Goal: Information Seeking & Learning: Find specific fact

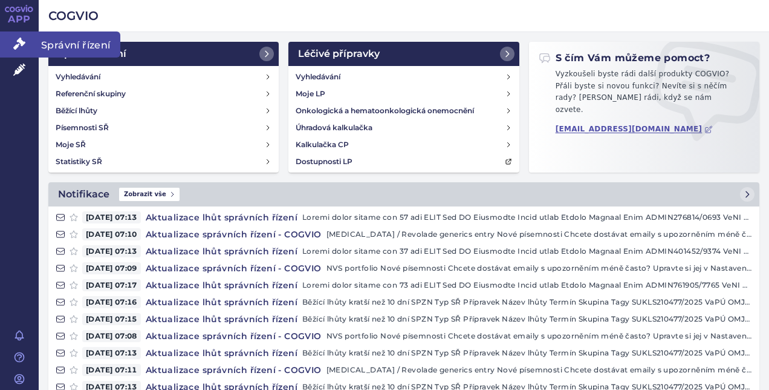
click at [29, 49] on link "Správní řízení" at bounding box center [19, 43] width 39 height 25
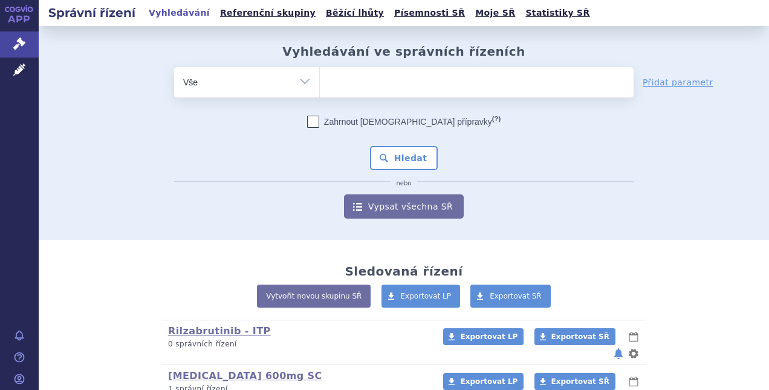
click at [374, 85] on ul at bounding box center [477, 79] width 314 height 25
click at [320, 85] on select at bounding box center [319, 82] width 1 height 30
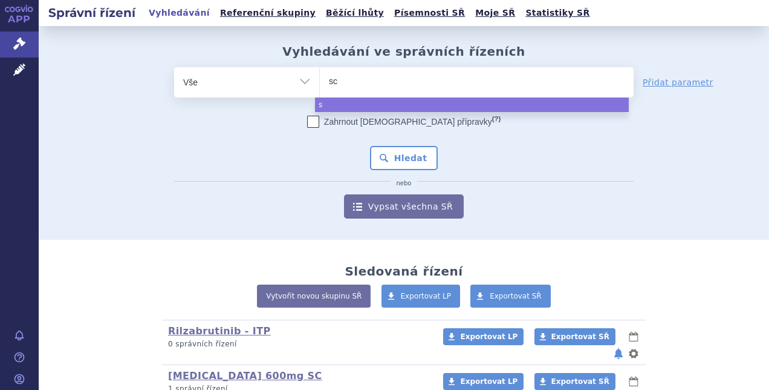
type input "sce"
type input "scem"
type input "scembli"
type input "scemblix"
select select "scemblix"
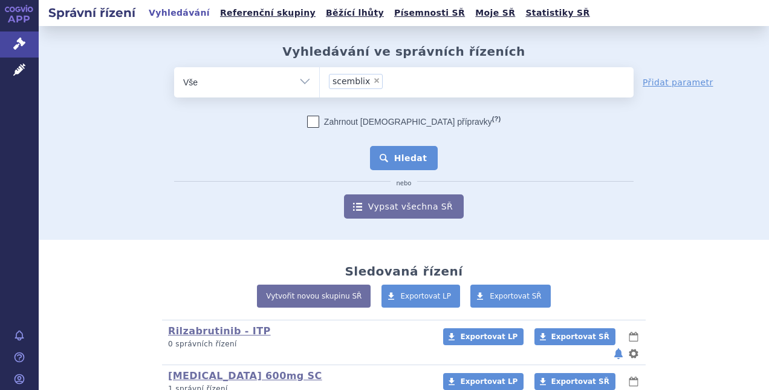
click at [394, 160] on button "Hledat" at bounding box center [404, 158] width 68 height 24
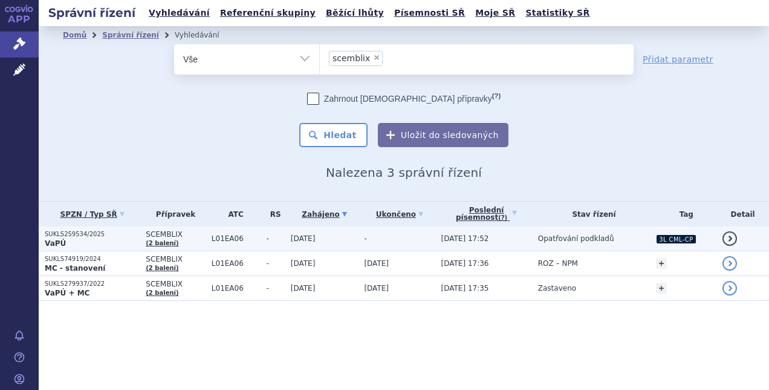
click at [359, 240] on td "-" at bounding box center [396, 238] width 77 height 25
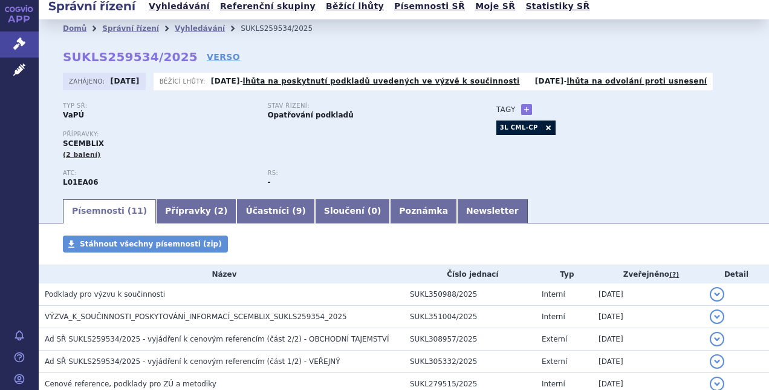
scroll to position [2, 0]
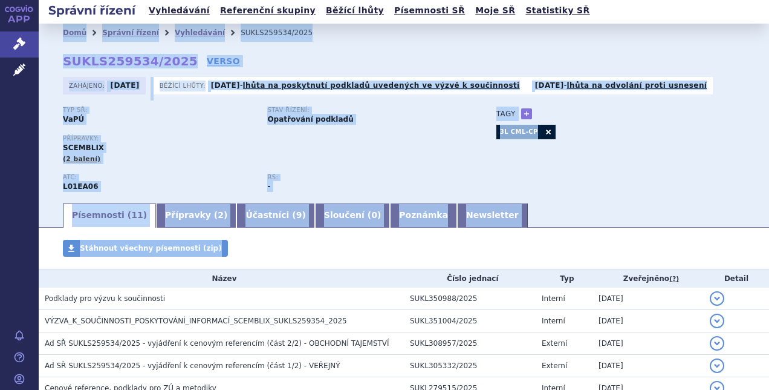
drag, startPoint x: 0, startPoint y: 0, endPoint x: 50, endPoint y: 33, distance: 59.4
click at [50, 33] on section "Domů Správní řízení Vyhledávání SUKLS259534/2025 SUKLS259534/2025 VERSO Zahájen…" at bounding box center [404, 315] width 731 height 583
click at [50, 33] on div "Domů Správní řízení Vyhledávání SUKLS259534/2025" at bounding box center [404, 33] width 731 height 18
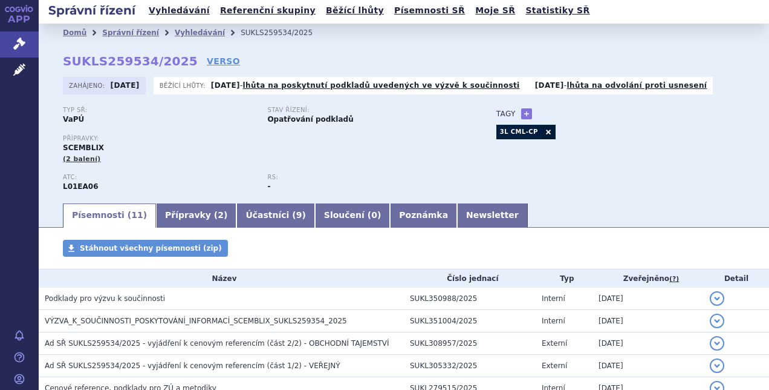
drag, startPoint x: 50, startPoint y: 33, endPoint x: 497, endPoint y: 215, distance: 483.5
click at [497, 215] on section "Domů Správní řízení Vyhledávání SUKLS259534/2025 SUKLS259534/2025 VERSO Zahájen…" at bounding box center [404, 315] width 731 height 583
click at [497, 215] on ul "Písemnosti ( 11 ) Přípravky ( 2 ) Účastníci ( 9 ) Sloučení ( 0 ) Poznámka Newsl…" at bounding box center [404, 214] width 682 height 25
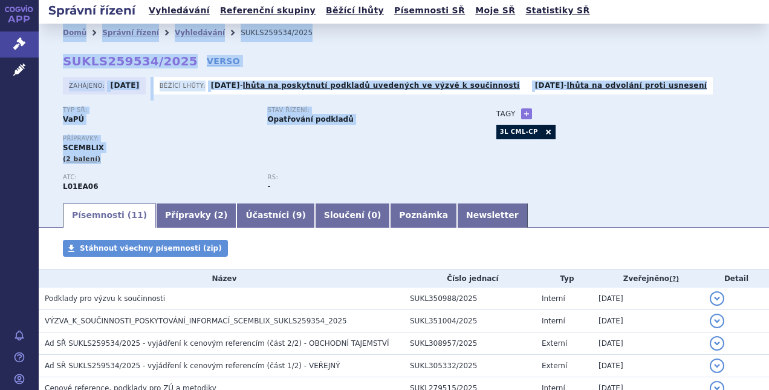
drag, startPoint x: 367, startPoint y: 168, endPoint x: 50, endPoint y: 35, distance: 343.2
click at [50, 42] on div "Domů Správní řízení Vyhledávání SUKLS259534/2025 SUKLS259534/2025 VERSO Zahájen…" at bounding box center [404, 122] width 731 height 160
click at [50, 35] on div "Domů Správní řízení Vyhledávání SUKLS259534/2025" at bounding box center [404, 33] width 731 height 18
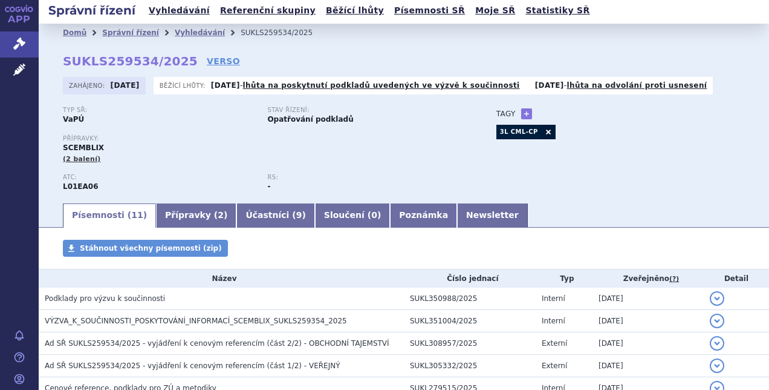
drag, startPoint x: 51, startPoint y: 34, endPoint x: 503, endPoint y: 214, distance: 487.0
click at [503, 214] on section "Domů Správní řízení Vyhledávání SUKLS259534/2025 SUKLS259534/2025 VERSO Zahájen…" at bounding box center [404, 315] width 731 height 583
click at [503, 214] on ul "Písemnosti ( 11 ) Přípravky ( 2 ) Účastníci ( 9 ) Sloučení ( 0 ) Poznámka Newsl…" at bounding box center [404, 214] width 682 height 25
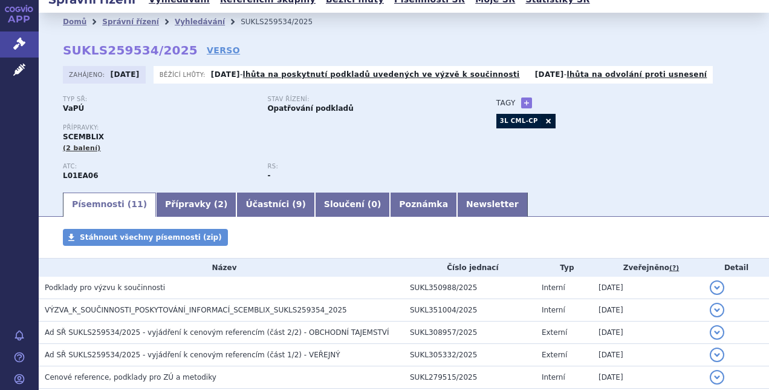
scroll to position [0, 0]
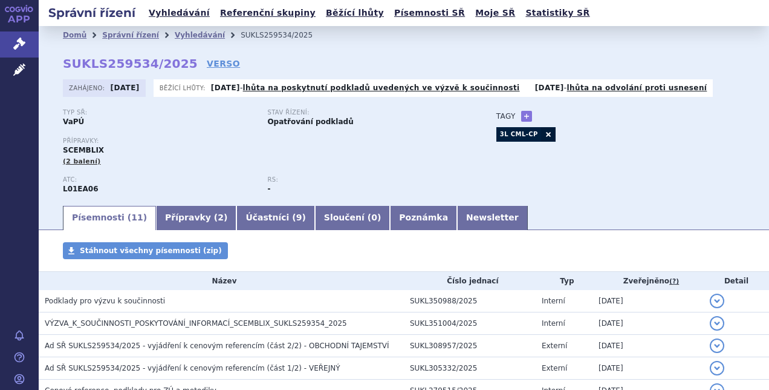
click at [331, 154] on div "Přípravky: SCEMBLIX (2 balení)" at bounding box center [268, 151] width 410 height 29
